Goal: Task Accomplishment & Management: Manage account settings

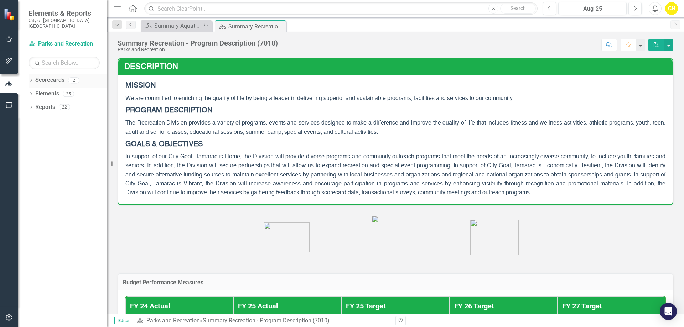
click at [38, 76] on link "Scorecards" at bounding box center [49, 80] width 29 height 8
click at [30, 79] on icon "Dropdown" at bounding box center [30, 81] width 5 height 4
click at [32, 79] on icon "Dropdown" at bounding box center [30, 81] width 5 height 4
click at [38, 91] on div "Dropdown" at bounding box center [35, 94] width 7 height 6
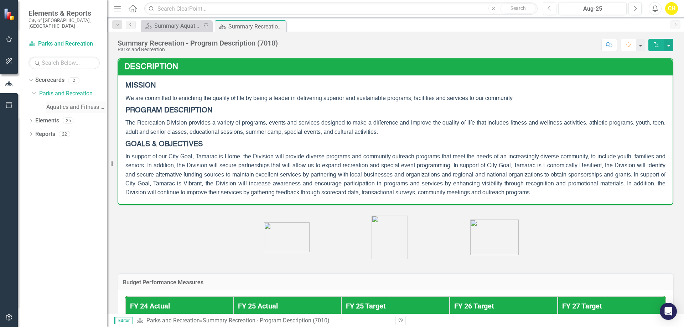
click at [65, 102] on div "Aquatics and Fitness Center" at bounding box center [76, 108] width 61 height 12
click at [65, 103] on link "Aquatics and Fitness Center" at bounding box center [76, 107] width 61 height 8
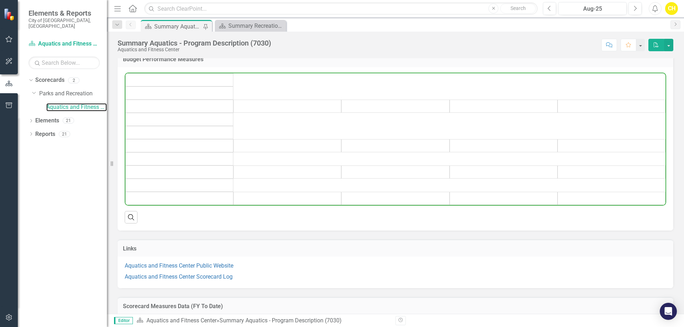
scroll to position [249, 0]
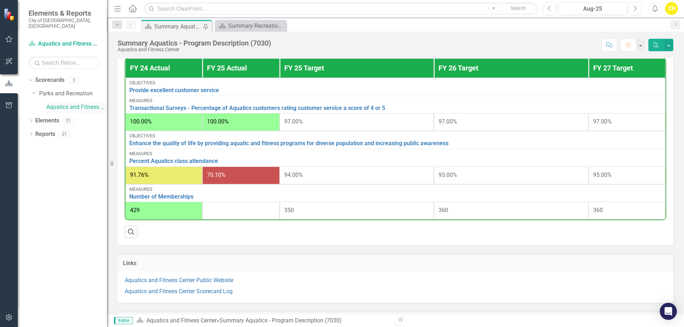
click at [68, 103] on link "Aquatics and Fitness Center" at bounding box center [76, 107] width 61 height 8
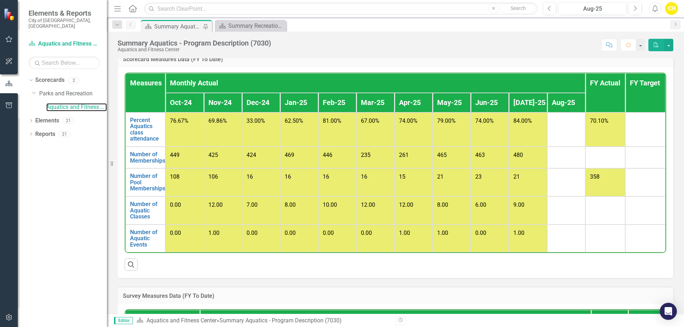
scroll to position [499, 0]
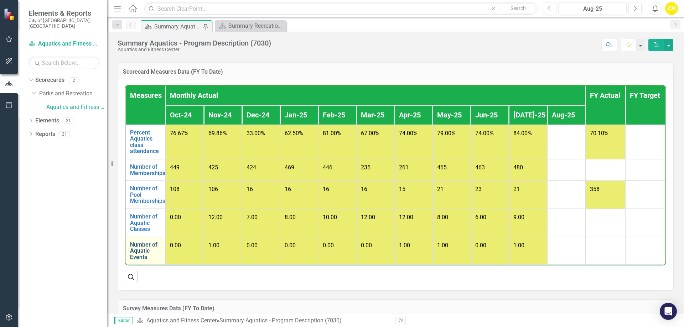
click at [144, 254] on link "Number of Aquatic Events" at bounding box center [145, 251] width 31 height 19
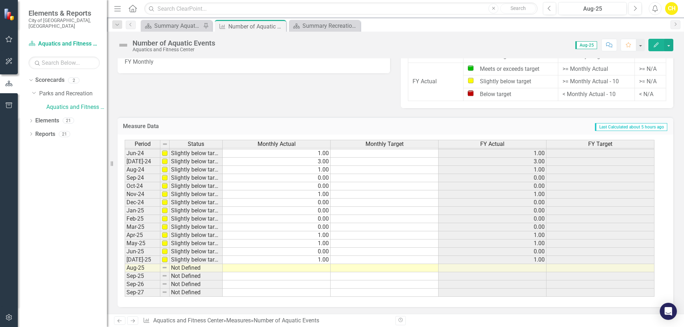
scroll to position [262, 0]
type textarea "1"
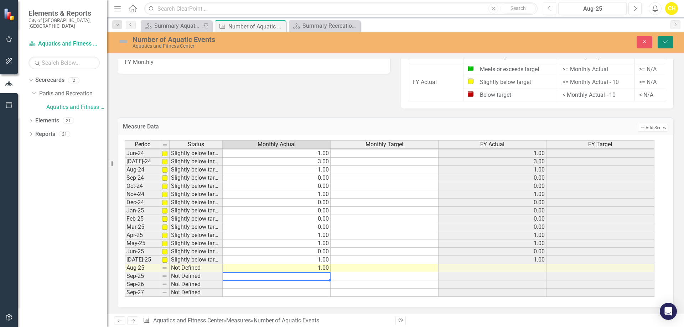
click at [660, 41] on button "Save" at bounding box center [665, 42] width 16 height 12
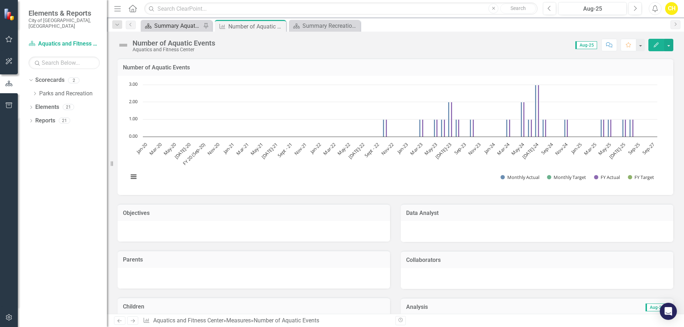
click at [158, 23] on div "Summary Aquatics - Program Description (7030)" at bounding box center [177, 25] width 47 height 9
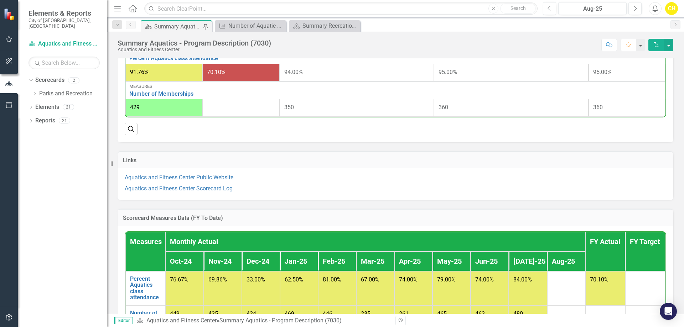
scroll to position [534, 0]
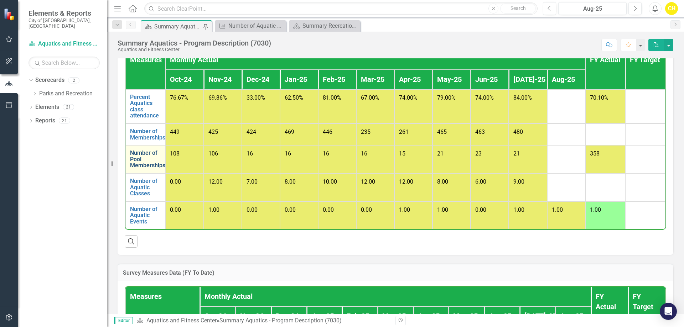
click at [138, 161] on link "Number of Pool Memberships" at bounding box center [147, 159] width 35 height 19
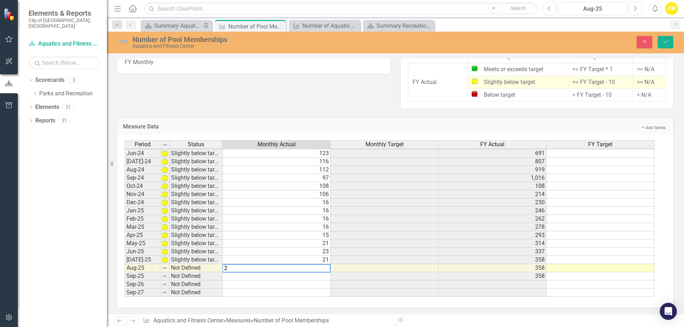
type textarea "27"
click at [659, 38] on button "Save" at bounding box center [665, 42] width 16 height 12
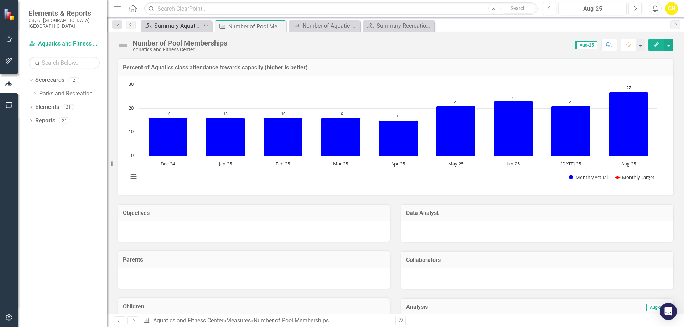
click at [175, 26] on div "Summary Aquatics - Program Description (7030)" at bounding box center [177, 25] width 47 height 9
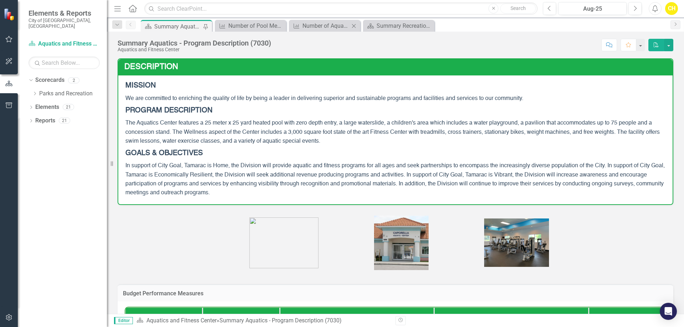
click at [354, 26] on icon at bounding box center [354, 26] width 4 height 4
click at [353, 26] on icon "Close" at bounding box center [353, 26] width 7 height 6
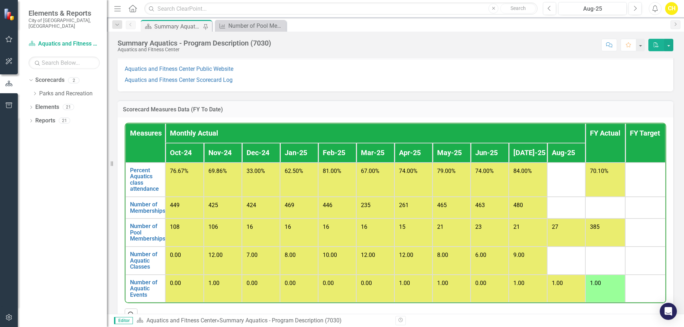
scroll to position [534, 0]
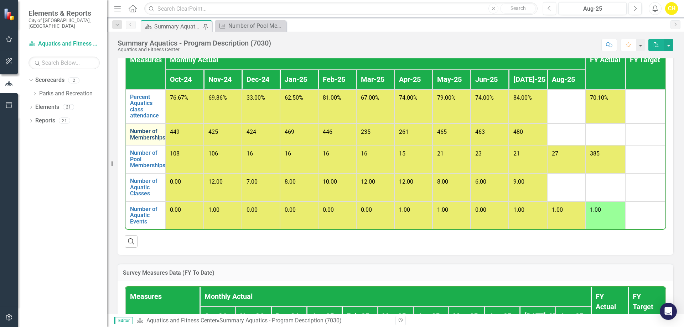
click at [149, 135] on link "Number of Memberships" at bounding box center [147, 134] width 35 height 12
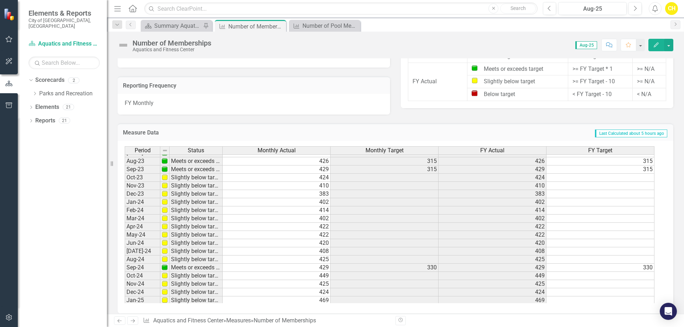
scroll to position [208, 0]
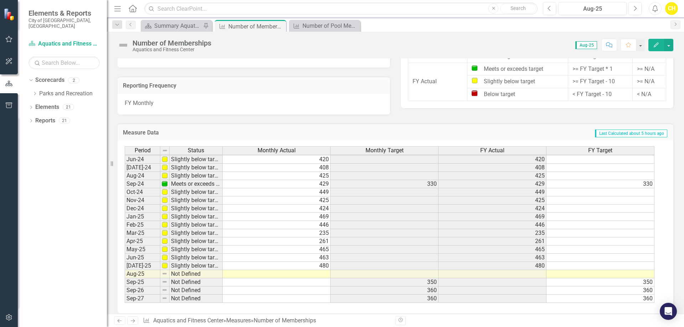
click at [327, 268] on tbody "Feb-23 Below target 128 315 128 315 Mar-23 Meets or exceeds target 455 315 455 …" at bounding box center [390, 163] width 530 height 279
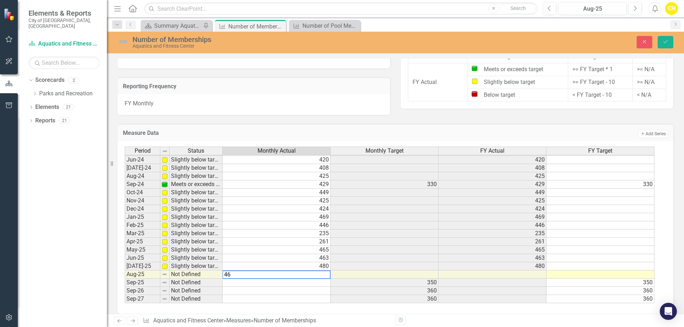
type textarea "461"
click at [671, 44] on button "Save" at bounding box center [665, 42] width 16 height 12
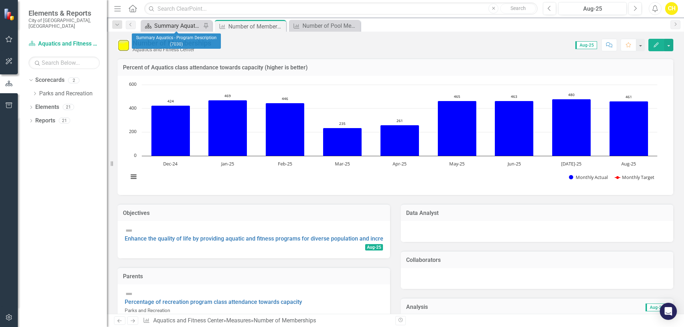
click at [185, 26] on div "Summary Aquatics - Program Description (7030)" at bounding box center [177, 25] width 47 height 9
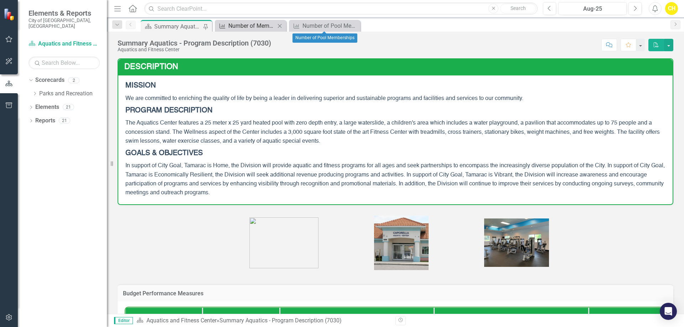
click at [280, 26] on icon at bounding box center [280, 26] width 4 height 4
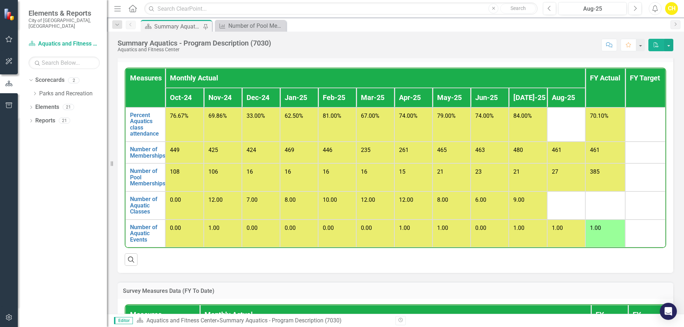
scroll to position [534, 0]
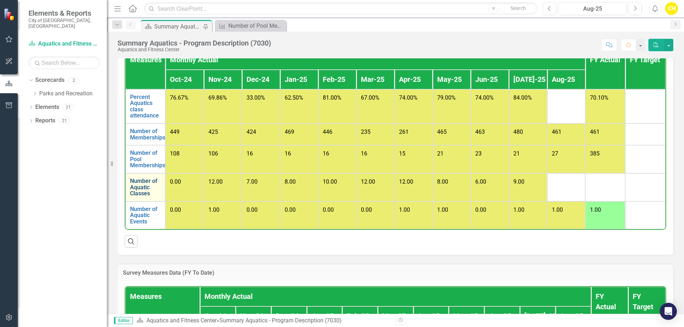
click at [143, 187] on link "Number of Aquatic Classes" at bounding box center [145, 187] width 31 height 19
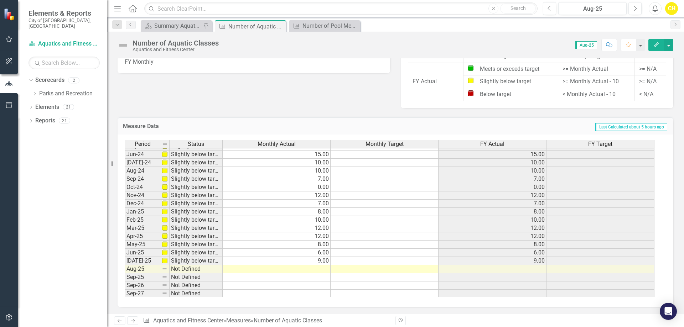
scroll to position [262, 0]
type textarea "8"
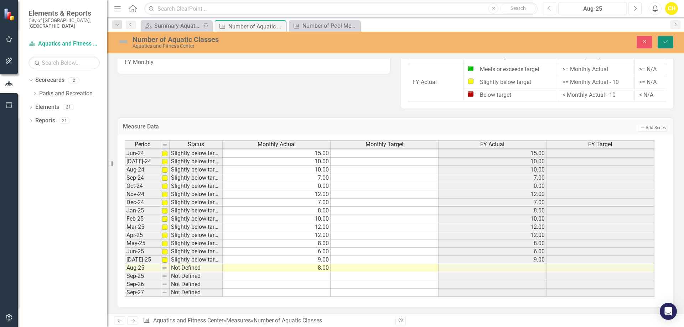
click at [667, 38] on button "Save" at bounding box center [665, 42] width 16 height 12
